Goal: Transaction & Acquisition: Download file/media

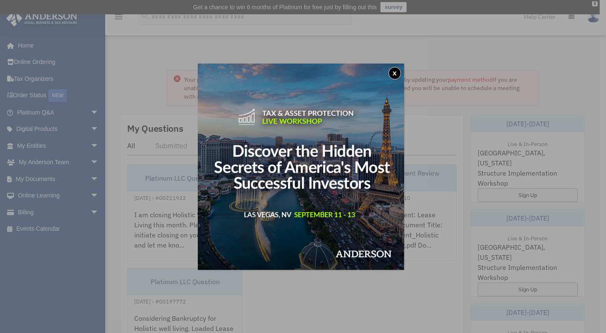
click at [399, 69] on button "x" at bounding box center [394, 73] width 13 height 13
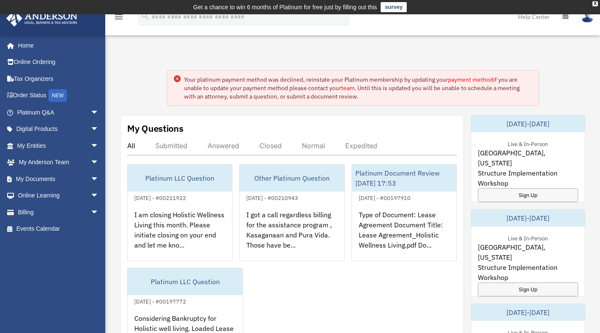
click at [32, 180] on link "My Documents arrow_drop_down" at bounding box center [59, 178] width 106 height 17
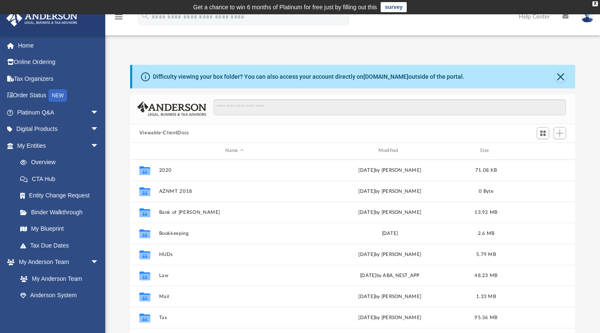
scroll to position [185, 438]
click at [167, 168] on button "2020" at bounding box center [234, 169] width 151 height 5
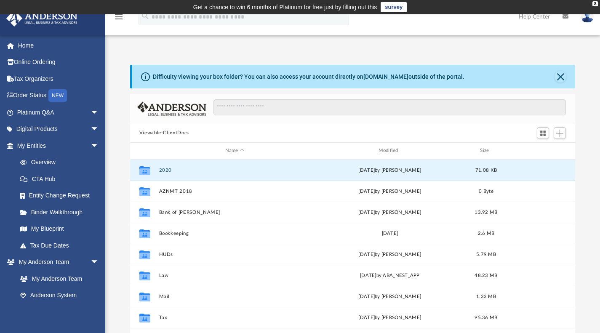
click at [167, 168] on button "2020" at bounding box center [234, 169] width 151 height 5
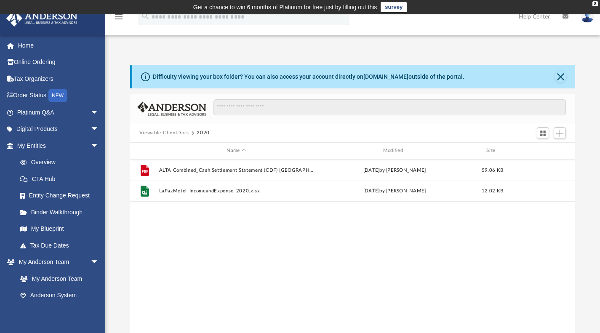
click at [180, 131] on button "Viewable-ClientDocs" at bounding box center [164, 133] width 50 height 8
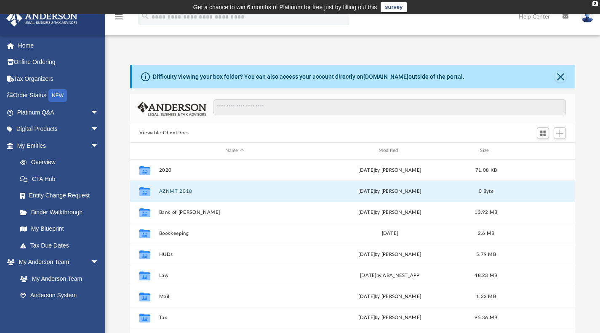
click at [169, 193] on button "AZNMT 2018" at bounding box center [234, 190] width 151 height 5
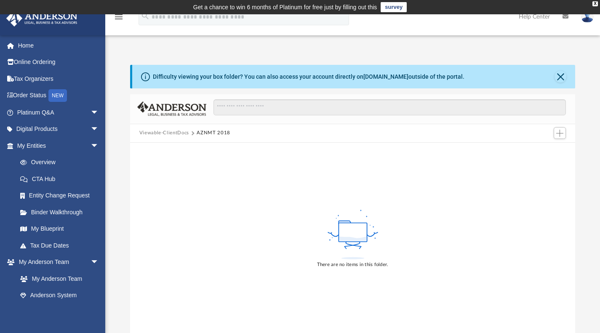
click at [168, 134] on button "Viewable-ClientDocs" at bounding box center [164, 133] width 50 height 8
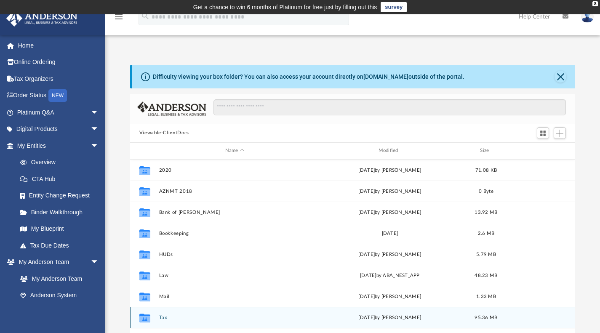
click at [159, 317] on div "Collaborated Folder Tax [DATE] by [PERSON_NAME] 95.36 MB" at bounding box center [352, 317] width 445 height 21
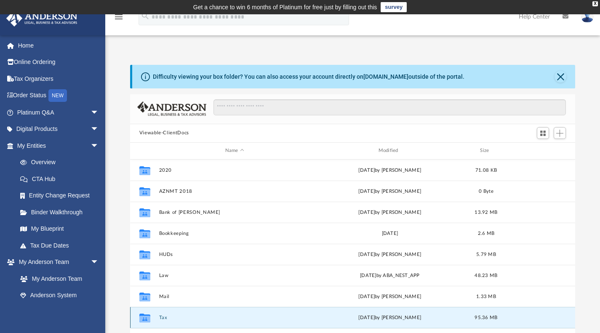
click at [159, 317] on div "Collaborated Folder Tax [DATE] by [PERSON_NAME] 95.36 MB" at bounding box center [352, 317] width 445 height 21
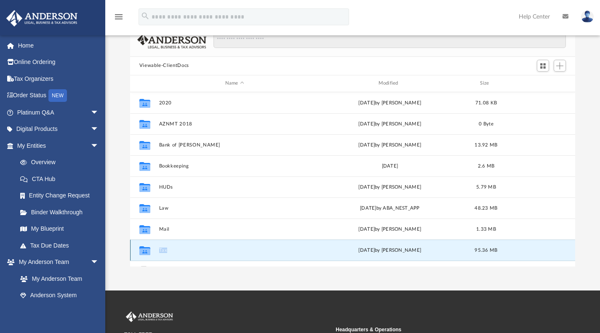
scroll to position [77, 0]
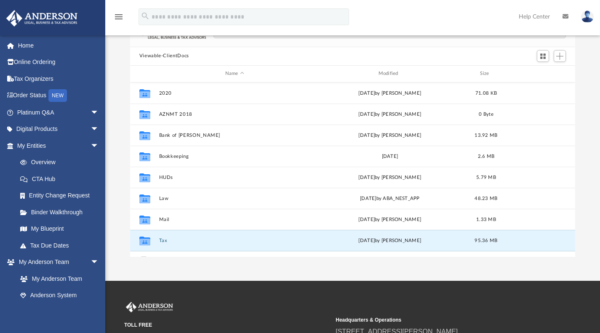
click at [361, 266] on div "App [EMAIL_ADDRESS][DOMAIN_NAME] Sign Out [EMAIL_ADDRESS][DOMAIN_NAME] Home Onl…" at bounding box center [300, 108] width 600 height 343
click at [161, 238] on button "Tax" at bounding box center [234, 239] width 151 height 5
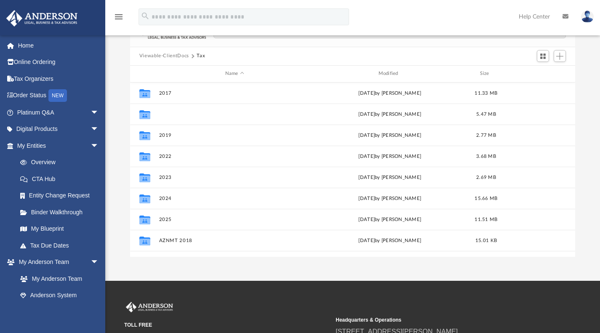
click at [163, 112] on button "2018" at bounding box center [234, 113] width 151 height 5
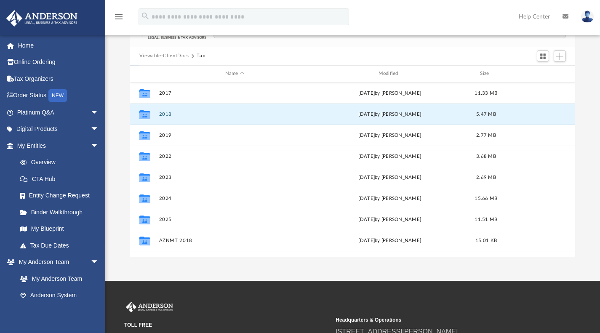
click at [163, 112] on button "2018" at bounding box center [234, 113] width 151 height 5
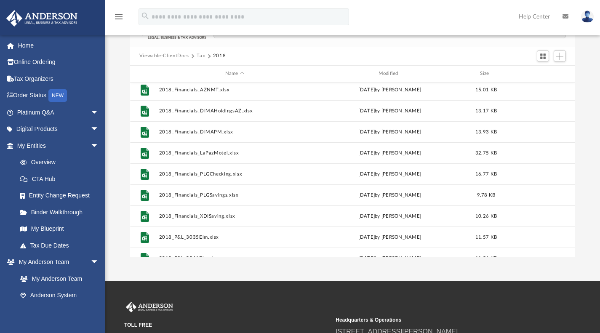
scroll to position [0, 0]
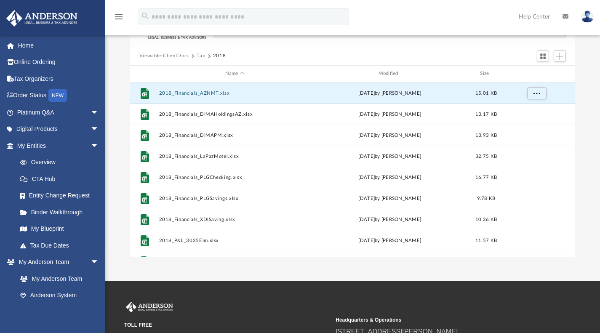
click at [205, 92] on button "2018_Financials_AZNMT.xlsx" at bounding box center [234, 92] width 151 height 5
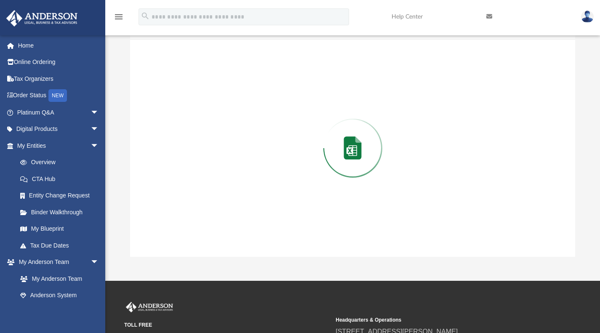
click at [205, 92] on div "Preview" at bounding box center [352, 148] width 445 height 217
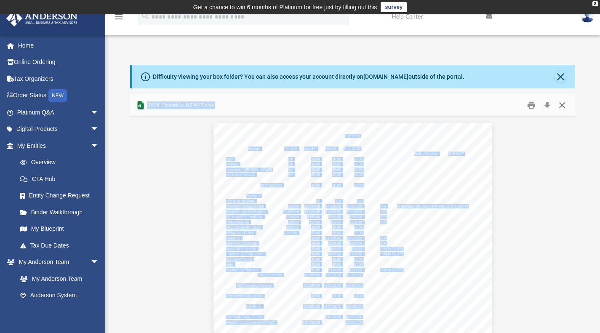
click at [558, 106] on button "Close" at bounding box center [561, 104] width 15 height 13
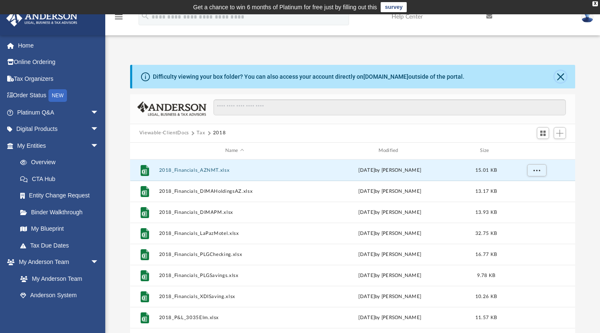
click at [557, 77] on button "Close" at bounding box center [560, 77] width 12 height 12
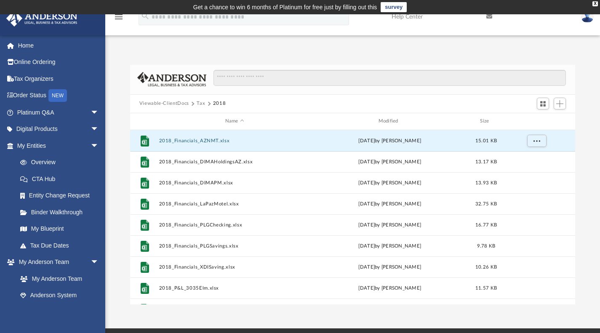
click at [198, 101] on button "Tax" at bounding box center [200, 104] width 8 height 8
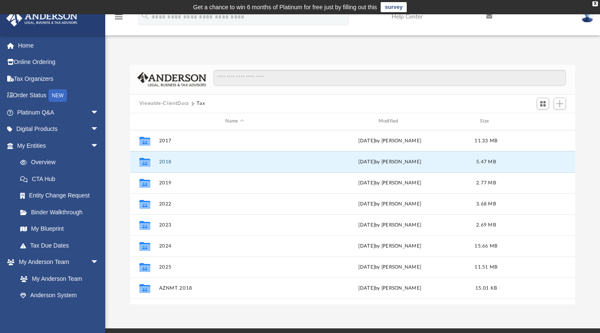
click at [161, 162] on button "2018" at bounding box center [234, 161] width 151 height 5
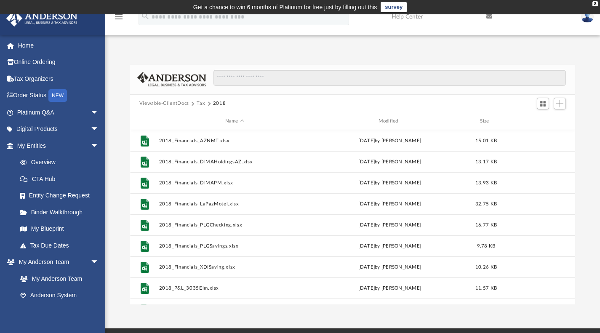
click at [200, 104] on button "Tax" at bounding box center [200, 104] width 8 height 8
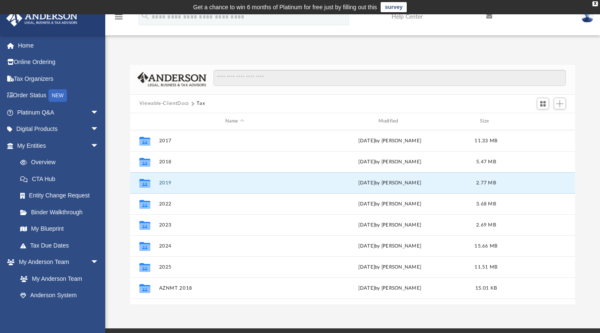
click at [162, 180] on button "2019" at bounding box center [234, 182] width 151 height 5
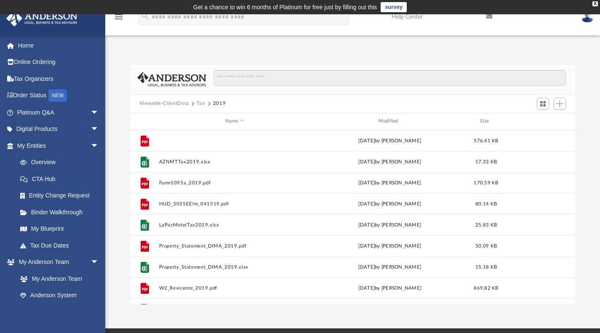
click at [188, 138] on button "1099_Wheat_2019.pdf" at bounding box center [234, 140] width 151 height 5
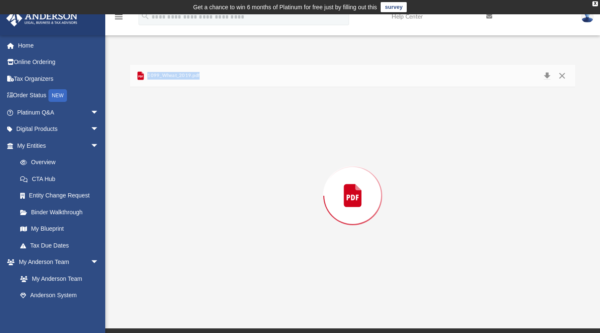
click at [188, 138] on div "Preview" at bounding box center [352, 195] width 445 height 217
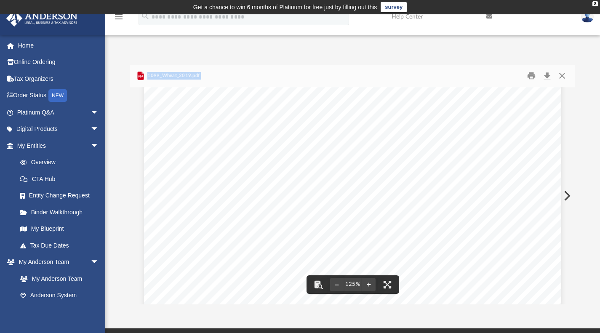
scroll to position [42, 0]
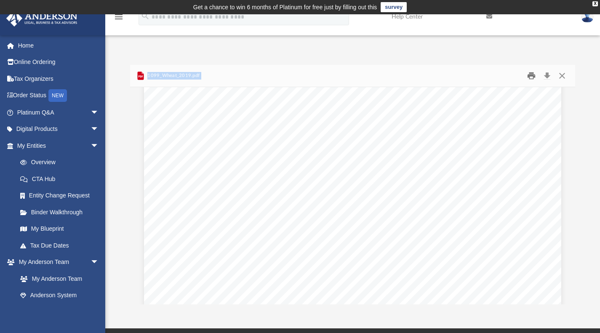
click at [533, 74] on button "Print" at bounding box center [531, 75] width 17 height 13
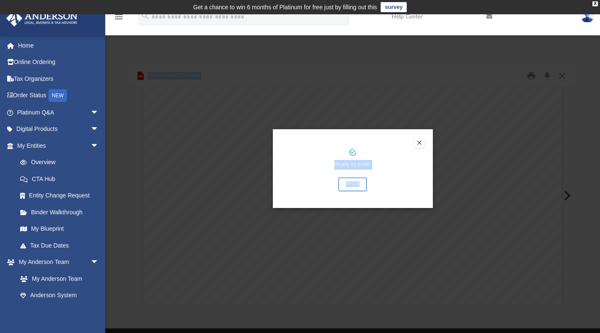
click at [419, 141] on button "Preview" at bounding box center [419, 143] width 10 height 10
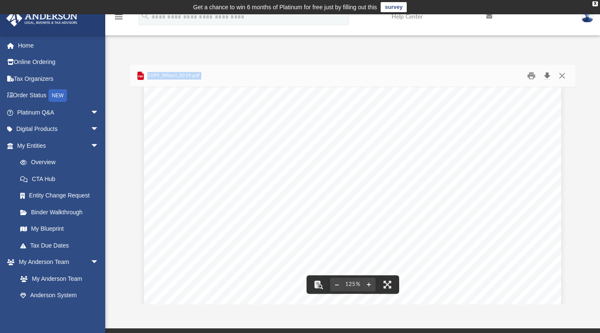
click at [547, 76] on button "Download" at bounding box center [546, 75] width 15 height 13
click at [597, 3] on div "X" at bounding box center [594, 3] width 5 height 5
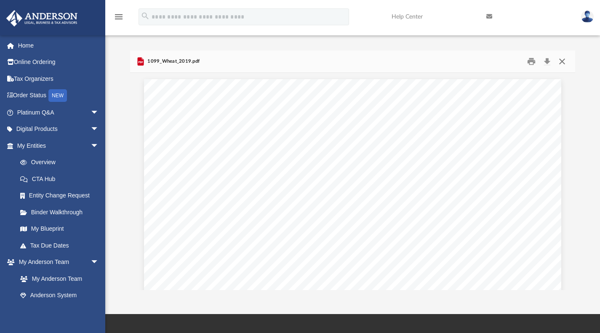
click at [561, 62] on button "Close" at bounding box center [561, 61] width 15 height 13
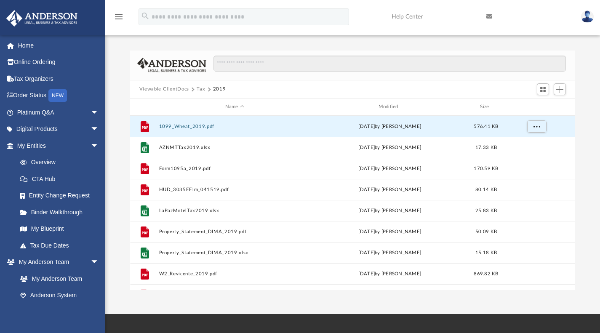
click at [199, 89] on button "Tax" at bounding box center [200, 89] width 8 height 8
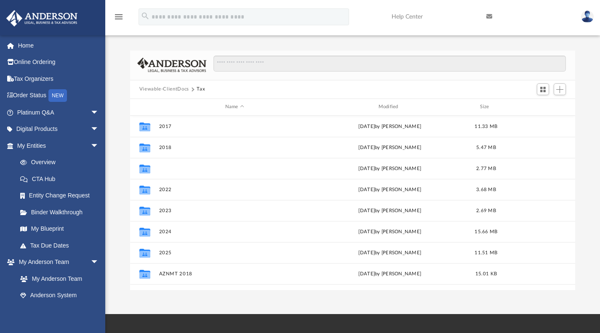
click at [161, 169] on button "2019" at bounding box center [234, 167] width 151 height 5
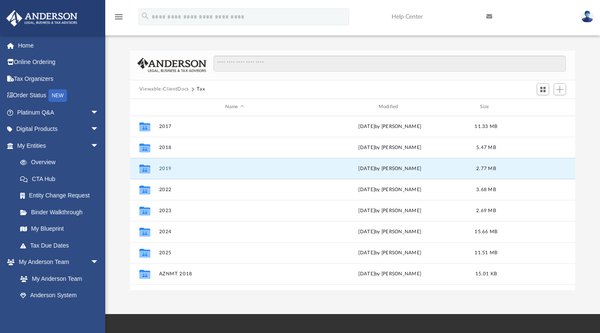
click at [161, 169] on button "2019" at bounding box center [234, 167] width 151 height 5
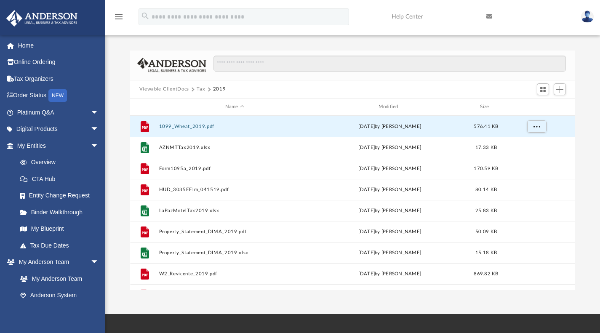
click at [193, 127] on button "1099_Wheat_2019.pdf" at bounding box center [234, 125] width 151 height 5
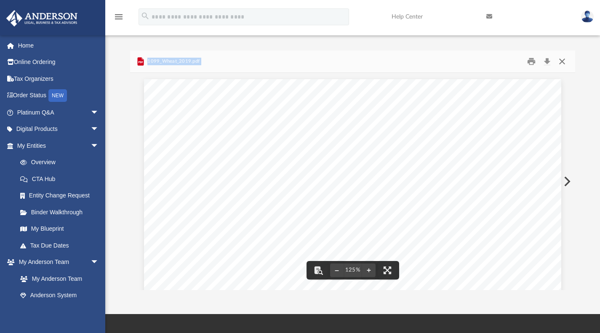
click at [565, 58] on button "Close" at bounding box center [561, 61] width 15 height 13
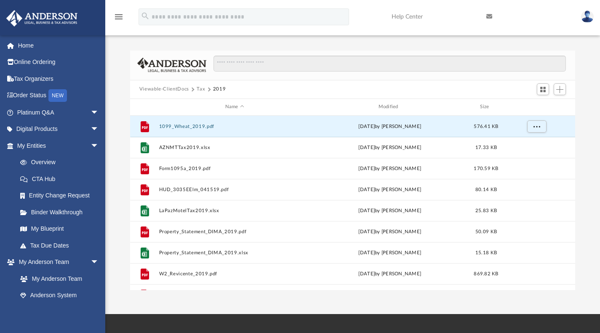
click at [200, 88] on button "Tax" at bounding box center [200, 89] width 8 height 8
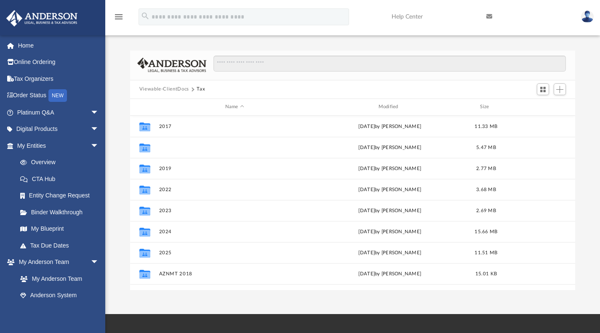
click at [165, 148] on button "2018" at bounding box center [234, 146] width 151 height 5
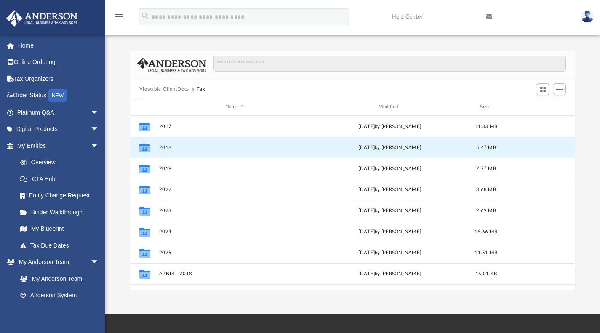
click at [165, 148] on button "2018" at bounding box center [234, 146] width 151 height 5
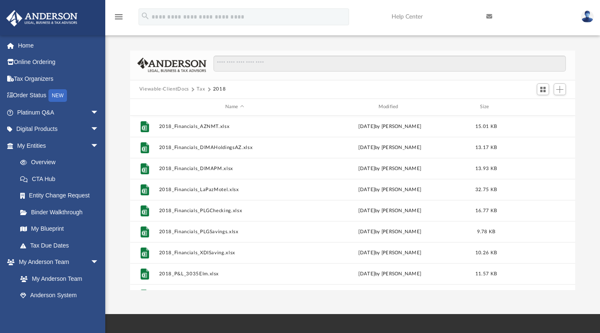
click at [199, 87] on button "Tax" at bounding box center [200, 89] width 8 height 8
drag, startPoint x: 199, startPoint y: 87, endPoint x: 196, endPoint y: 113, distance: 26.2
click at [196, 113] on div "Viewable-ClientDocs Tax 2018 Name Modified Size File 2018_Financials_AZNMT.xlsx…" at bounding box center [352, 169] width 445 height 239
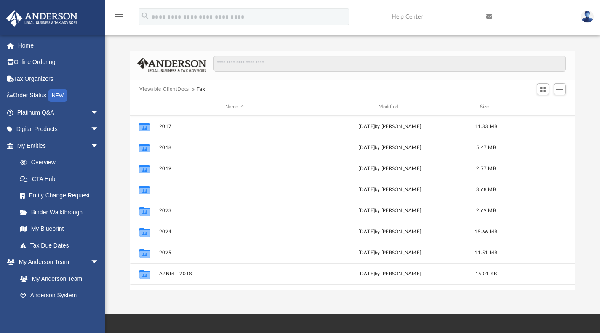
click at [165, 189] on button "2022" at bounding box center [234, 188] width 151 height 5
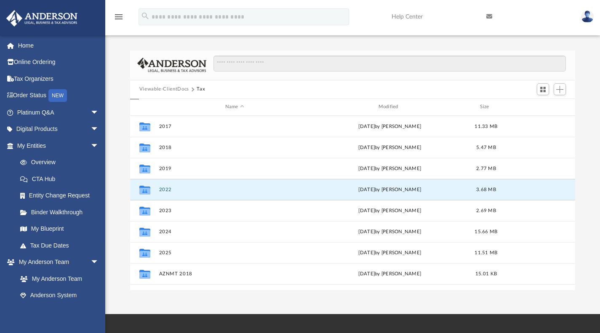
click at [165, 189] on button "2022" at bounding box center [234, 188] width 151 height 5
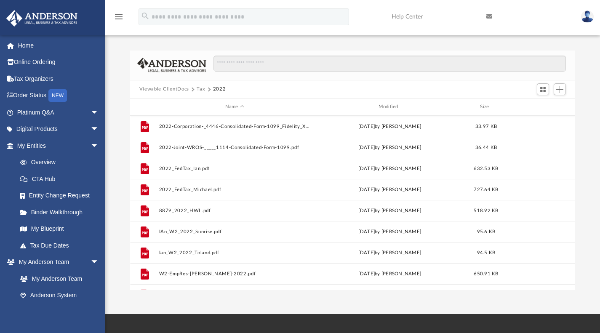
click at [199, 88] on button "Tax" at bounding box center [200, 89] width 8 height 8
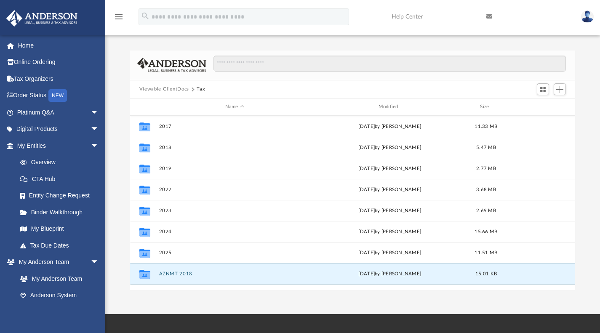
click at [179, 274] on button "AZNMT 2018" at bounding box center [234, 273] width 151 height 5
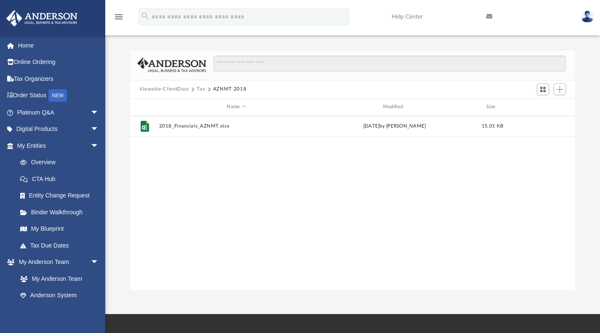
click at [200, 88] on button "Tax" at bounding box center [200, 89] width 8 height 8
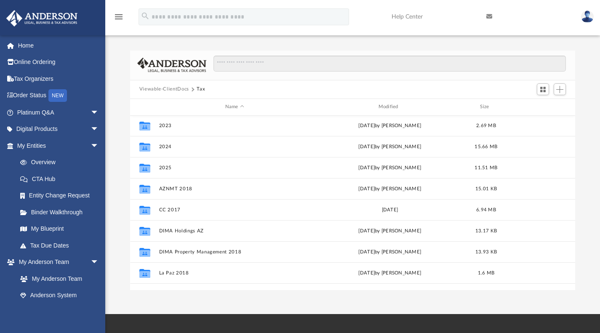
scroll to position [86, 0]
click at [170, 209] on button "CC 2017" at bounding box center [234, 208] width 151 height 5
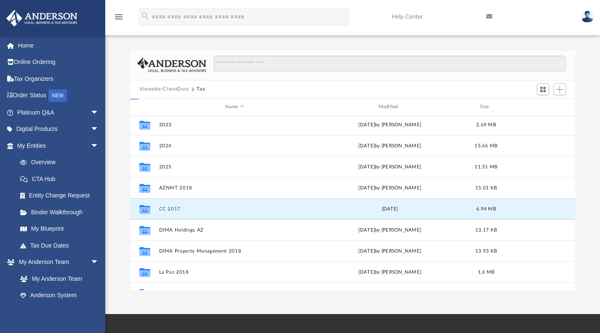
click at [170, 209] on button "CC 2017" at bounding box center [234, 208] width 151 height 5
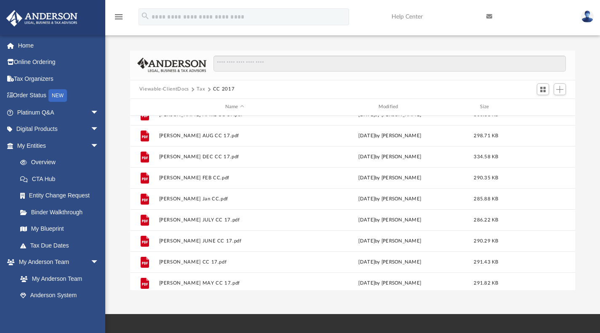
scroll to position [0, 0]
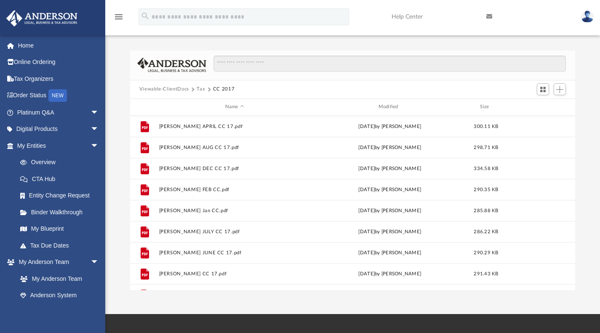
click at [199, 90] on button "Tax" at bounding box center [200, 89] width 8 height 8
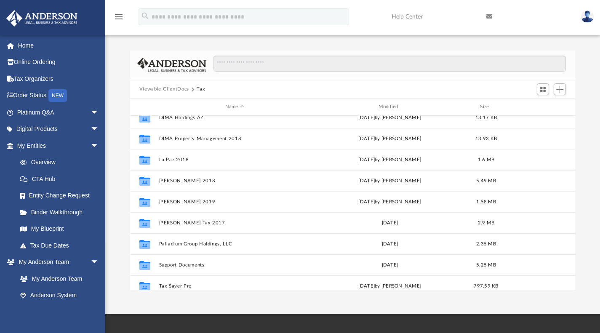
scroll to position [202, 0]
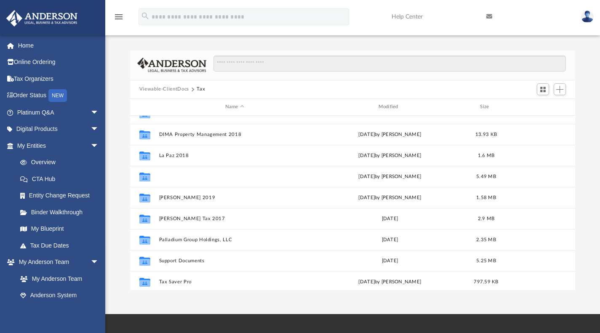
click at [183, 177] on button "[PERSON_NAME] 2018" at bounding box center [234, 175] width 151 height 5
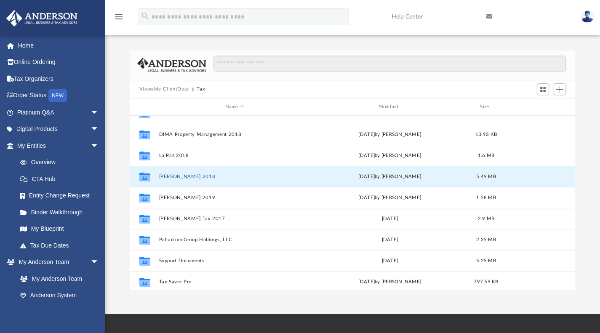
click at [183, 177] on button "[PERSON_NAME] 2018" at bounding box center [234, 175] width 151 height 5
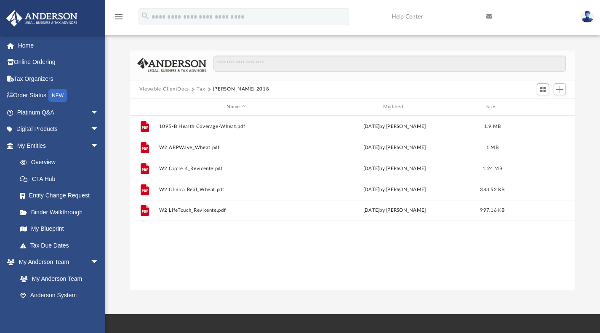
scroll to position [0, 0]
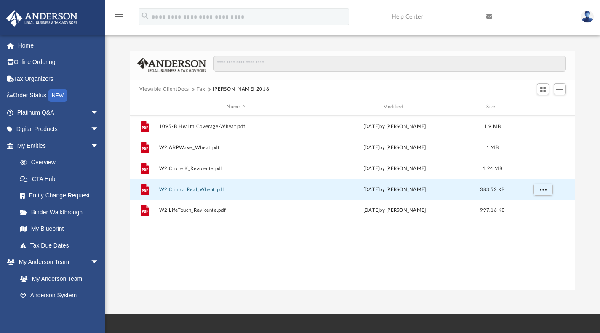
click at [186, 191] on button "W2 Clinica Real_Wheat.pdf" at bounding box center [236, 188] width 154 height 5
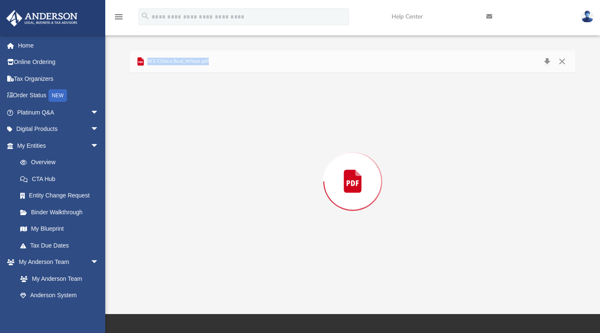
click at [186, 191] on div "Preview" at bounding box center [352, 181] width 445 height 217
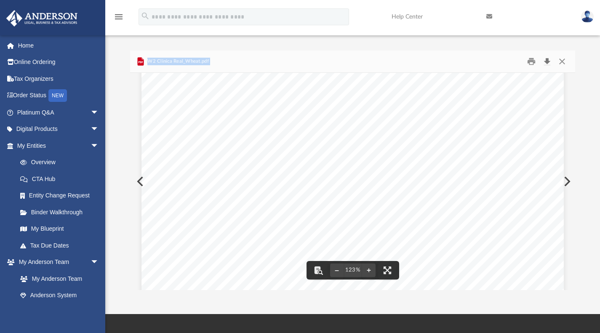
click at [547, 60] on button "Download" at bounding box center [546, 61] width 15 height 13
click at [563, 57] on button "Close" at bounding box center [561, 61] width 15 height 13
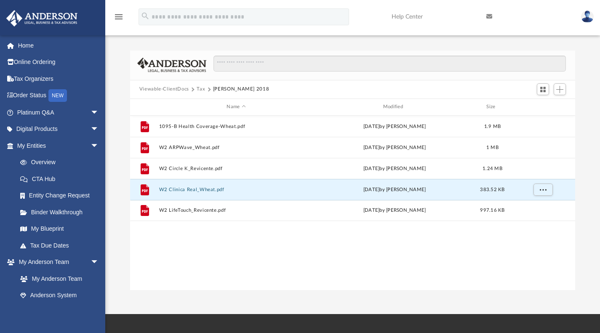
click at [200, 87] on button "Tax" at bounding box center [200, 89] width 8 height 8
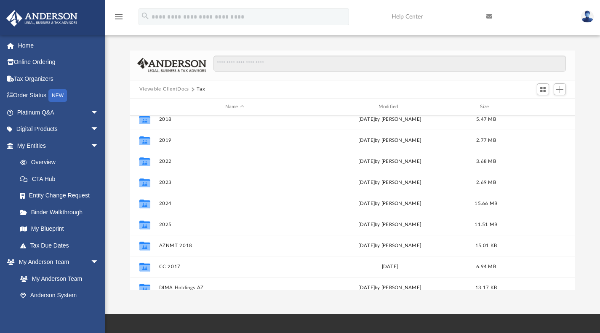
scroll to position [0, 0]
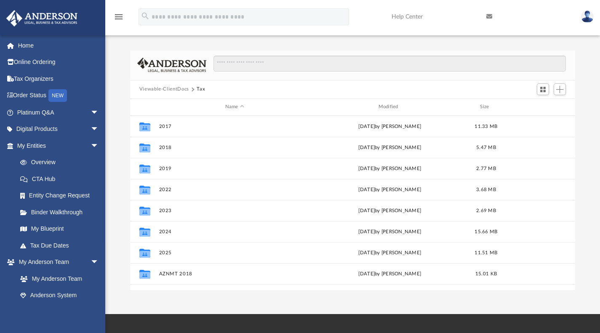
click at [177, 89] on button "Viewable-ClientDocs" at bounding box center [164, 89] width 50 height 8
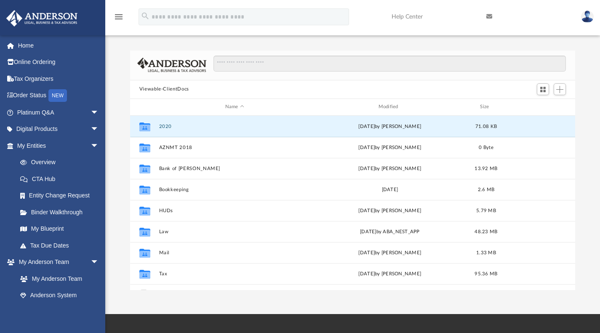
click at [165, 125] on button "2020" at bounding box center [234, 125] width 151 height 5
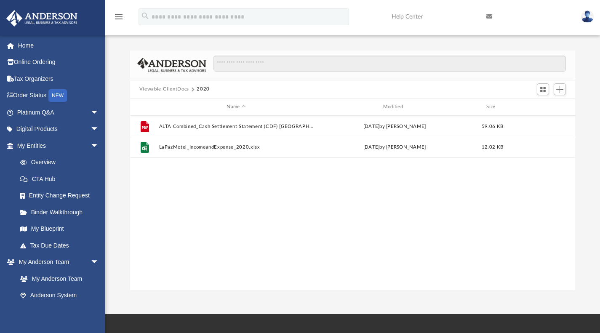
click at [168, 90] on button "Viewable-ClientDocs" at bounding box center [164, 89] width 50 height 8
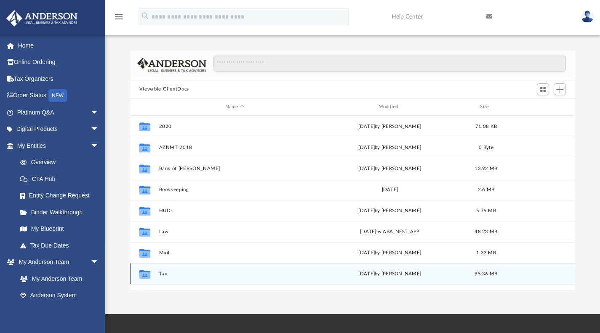
click at [164, 270] on div "Collaborated Folder Tax [DATE] by [PERSON_NAME] 95.36 MB" at bounding box center [352, 273] width 445 height 21
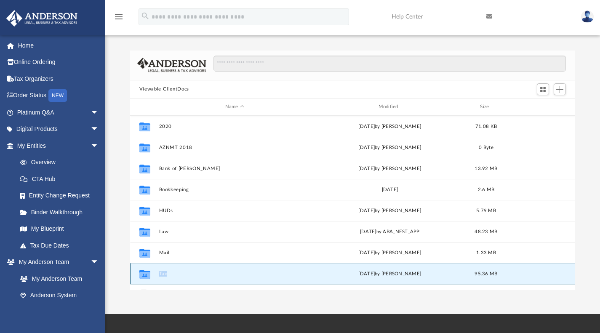
click at [164, 270] on div "Collaborated Folder Tax [DATE] by [PERSON_NAME] 95.36 MB" at bounding box center [352, 273] width 445 height 21
click at [162, 273] on button "Tax" at bounding box center [234, 273] width 151 height 5
